Goal: Information Seeking & Learning: Learn about a topic

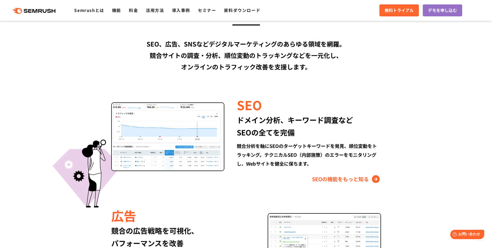
scroll to position [426, 0]
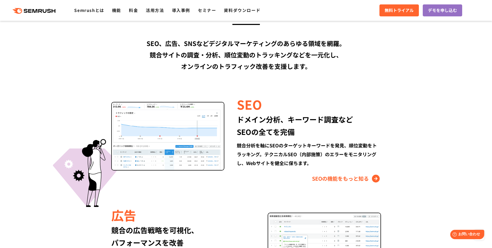
drag, startPoint x: 196, startPoint y: 141, endPoint x: 196, endPoint y: 148, distance: 7.5
click at [196, 148] on img at bounding box center [167, 136] width 113 height 69
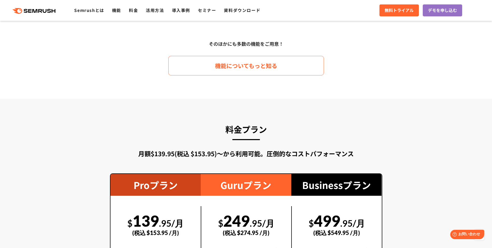
scroll to position [814, 0]
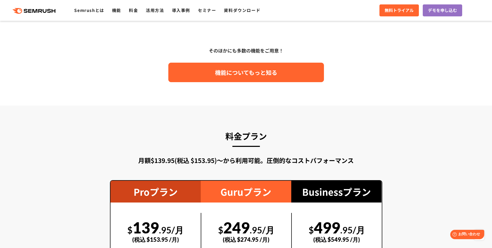
click at [286, 66] on link "機能についてもっと知る" at bounding box center [246, 72] width 156 height 19
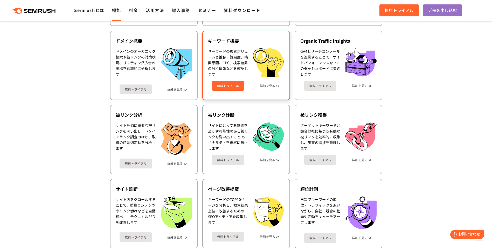
scroll to position [212, 0]
click at [237, 98] on div "キーワード概要 キーワードの検索ボリュームと推移、難易度、検索意図、CPC、検索結果の分析情報などを確認します 無料トライアル 詳細を見る" at bounding box center [246, 64] width 88 height 69
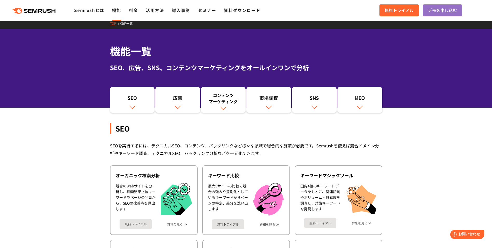
scroll to position [0, 0]
